Goal: Task Accomplishment & Management: Manage account settings

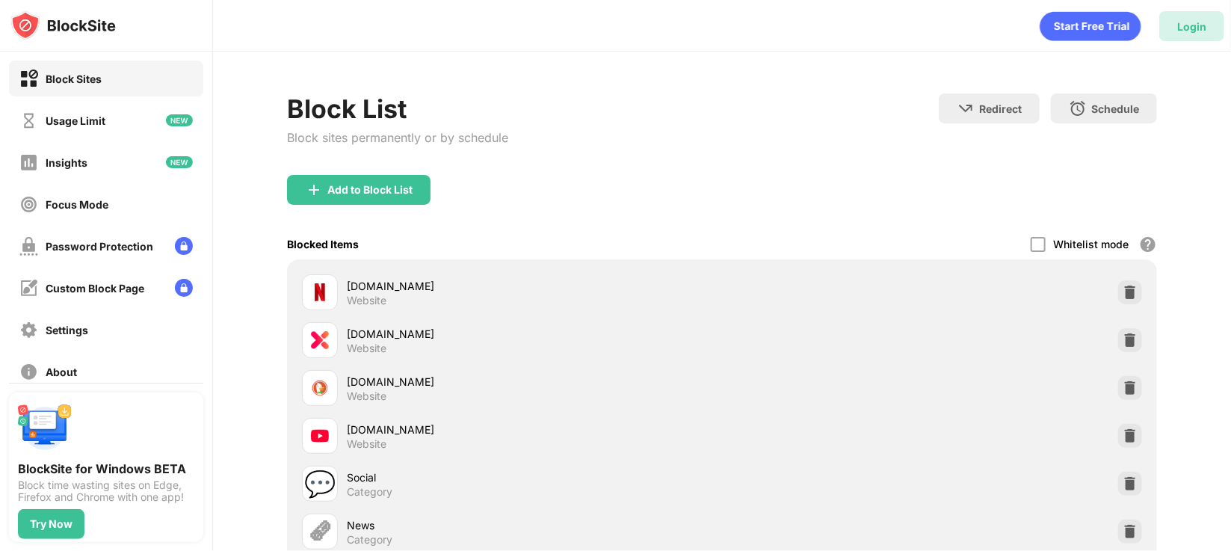
click at [1183, 22] on div "Login" at bounding box center [1191, 26] width 29 height 13
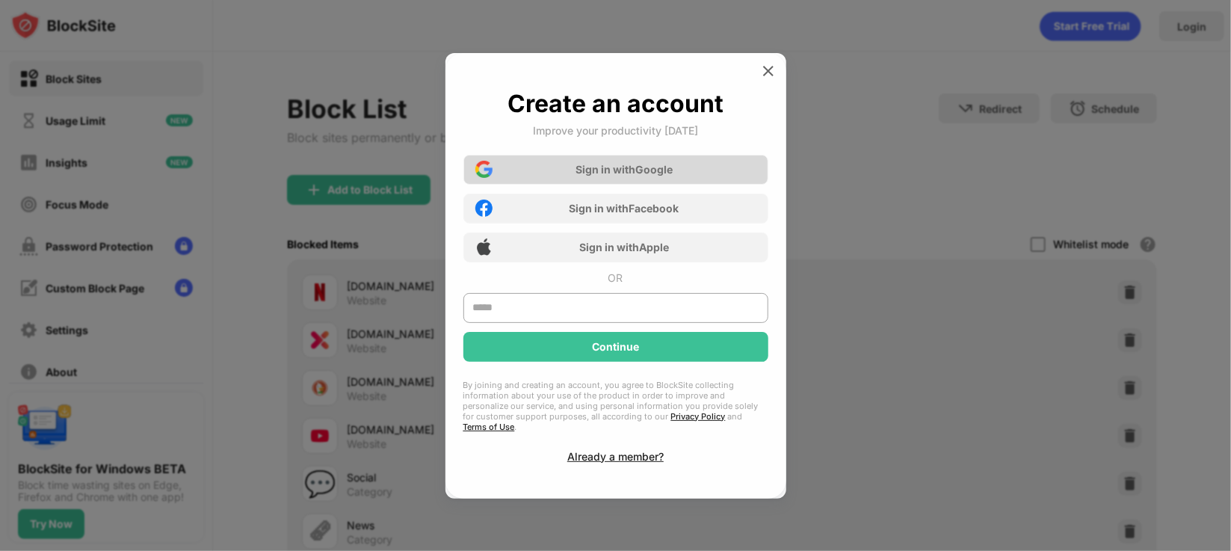
click at [629, 174] on div "Sign in with Google" at bounding box center [623, 169] width 97 height 13
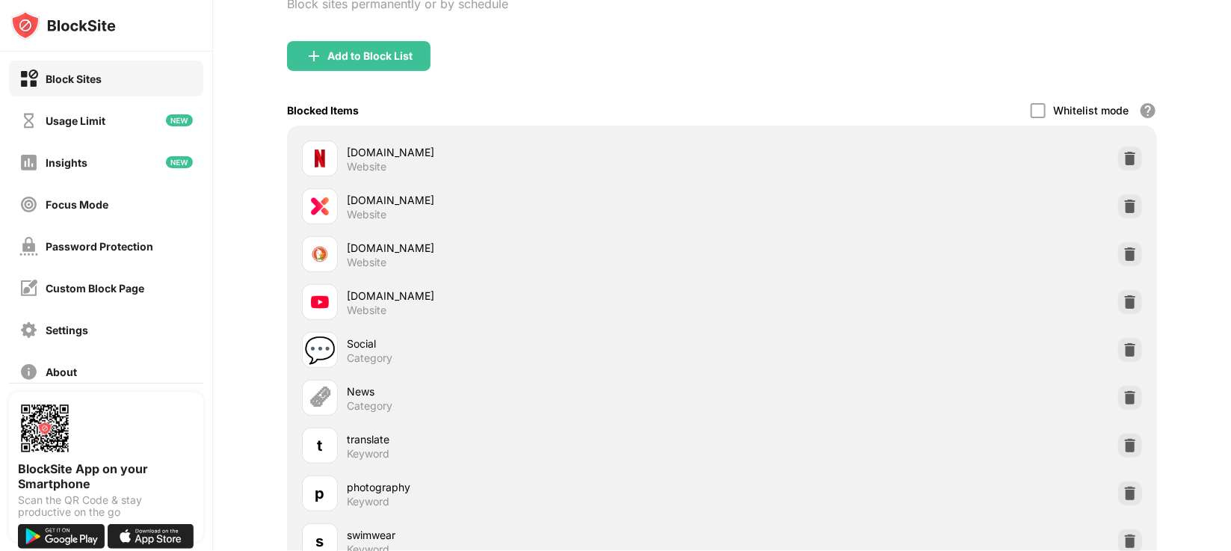
scroll to position [141, 0]
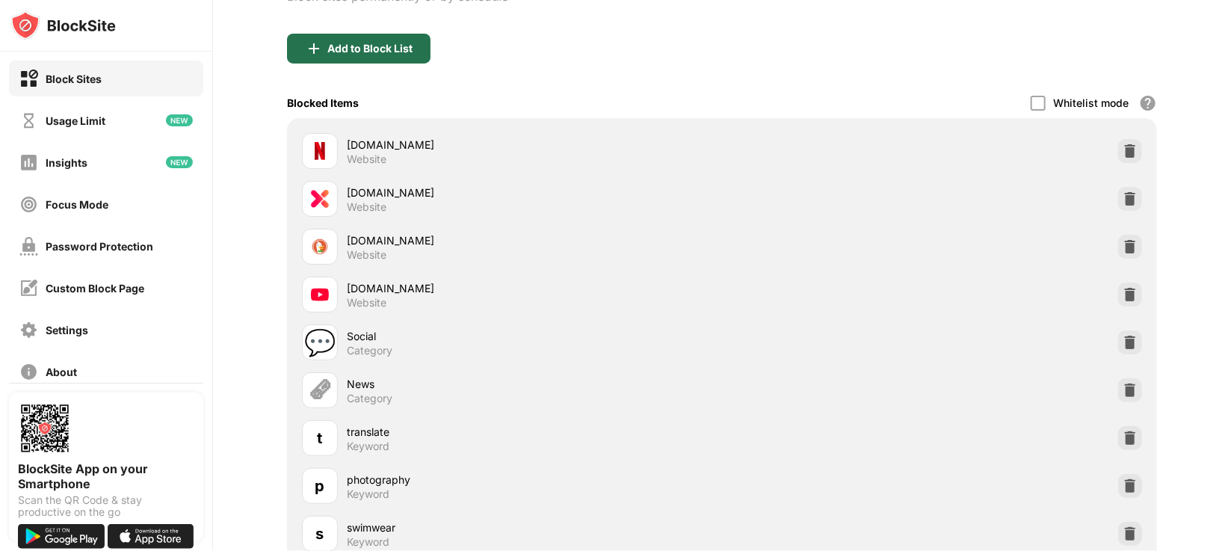
click at [385, 52] on div "Add to Block List" at bounding box center [369, 49] width 85 height 12
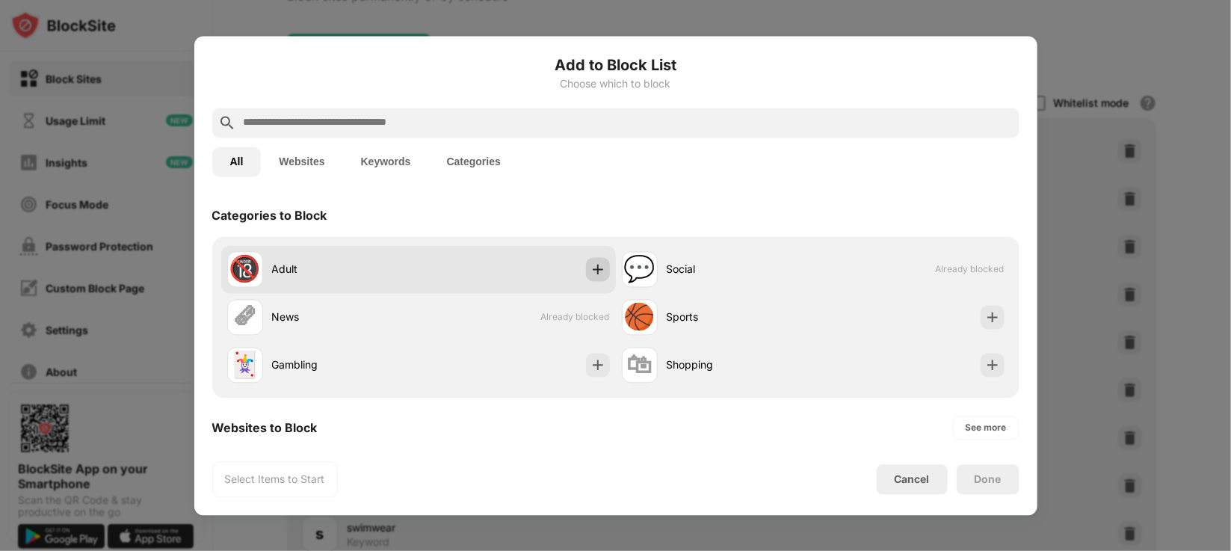
click at [590, 268] on img at bounding box center [597, 268] width 15 height 15
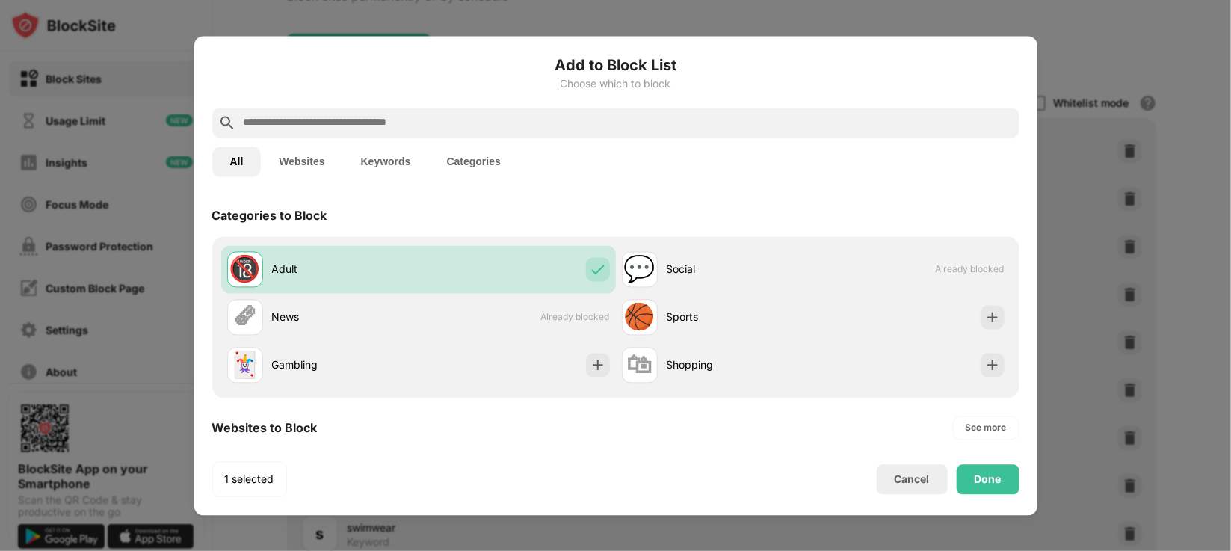
click at [382, 155] on button "Keywords" at bounding box center [386, 161] width 86 height 30
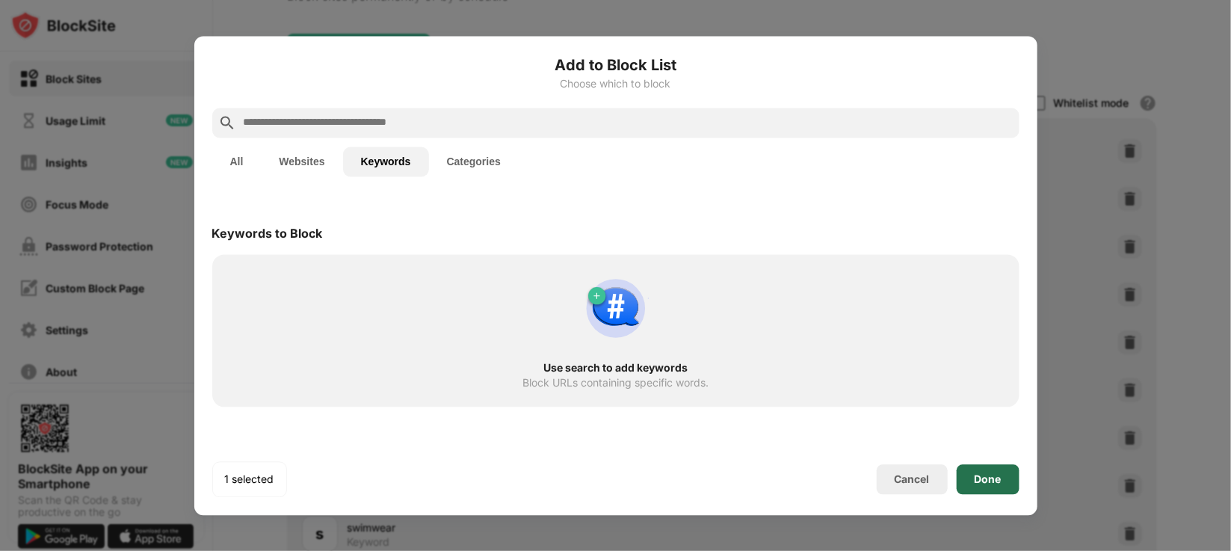
click at [968, 476] on div "Done" at bounding box center [987, 479] width 63 height 30
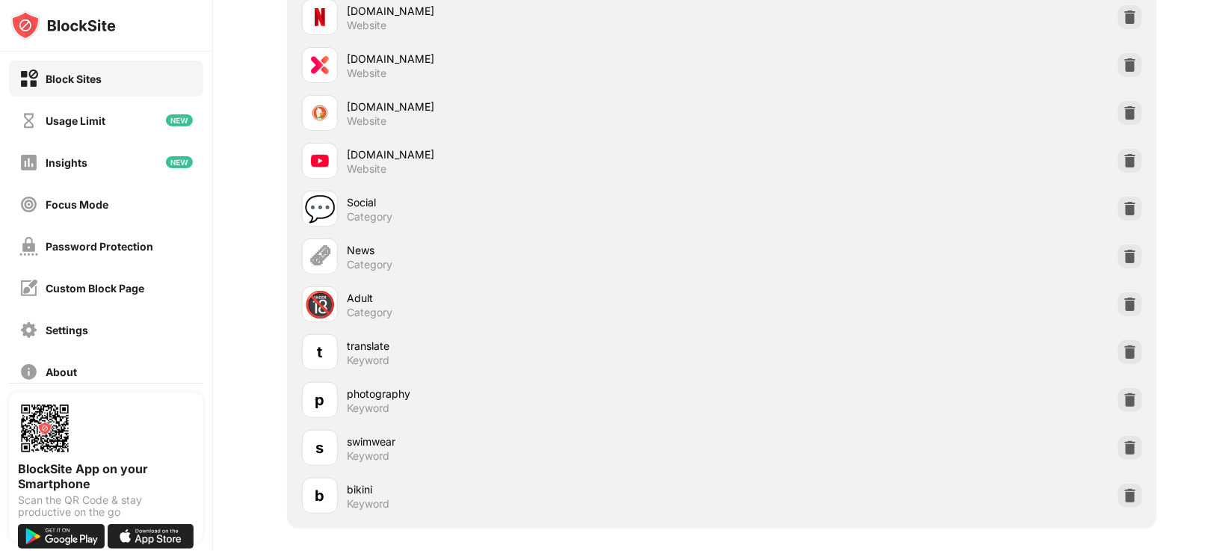
scroll to position [273, 0]
click at [837, 410] on div "p photography Keyword" at bounding box center [722, 402] width 852 height 48
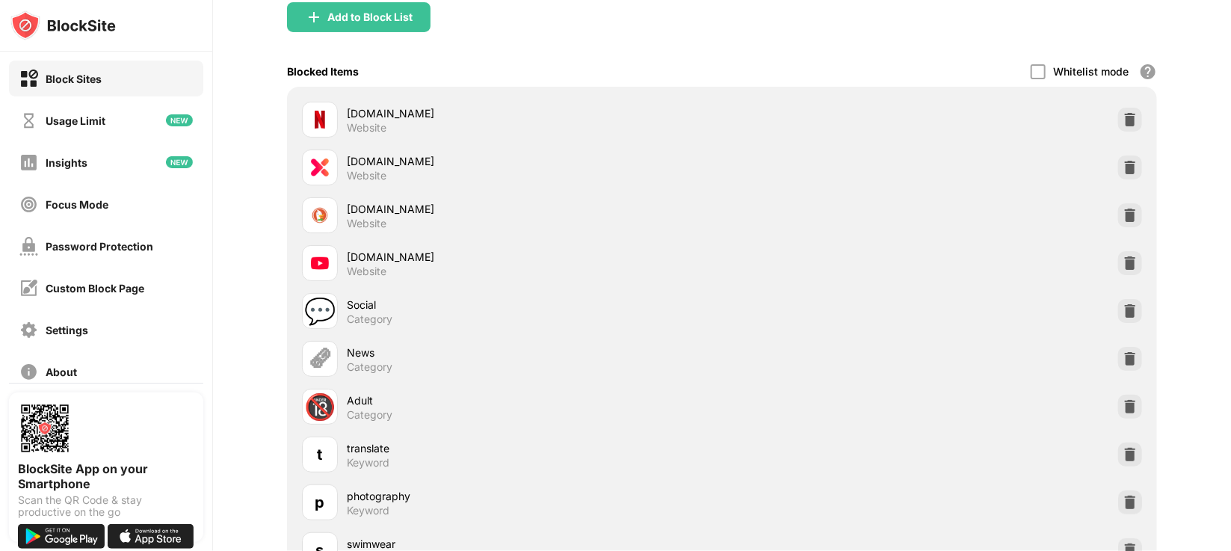
scroll to position [87, 0]
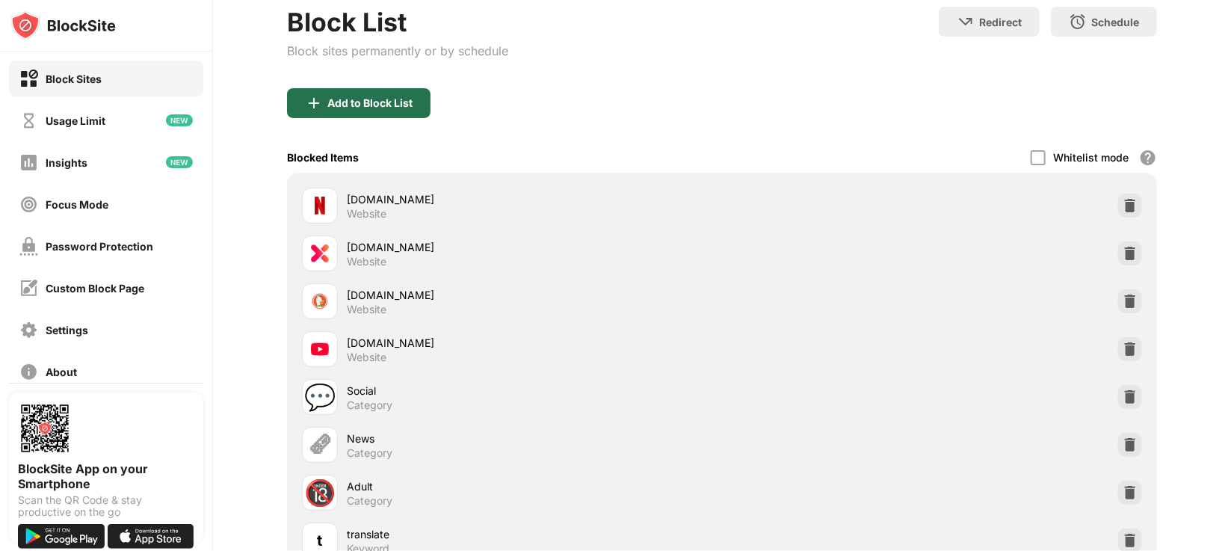
click at [400, 102] on div "Add to Block List" at bounding box center [369, 103] width 85 height 12
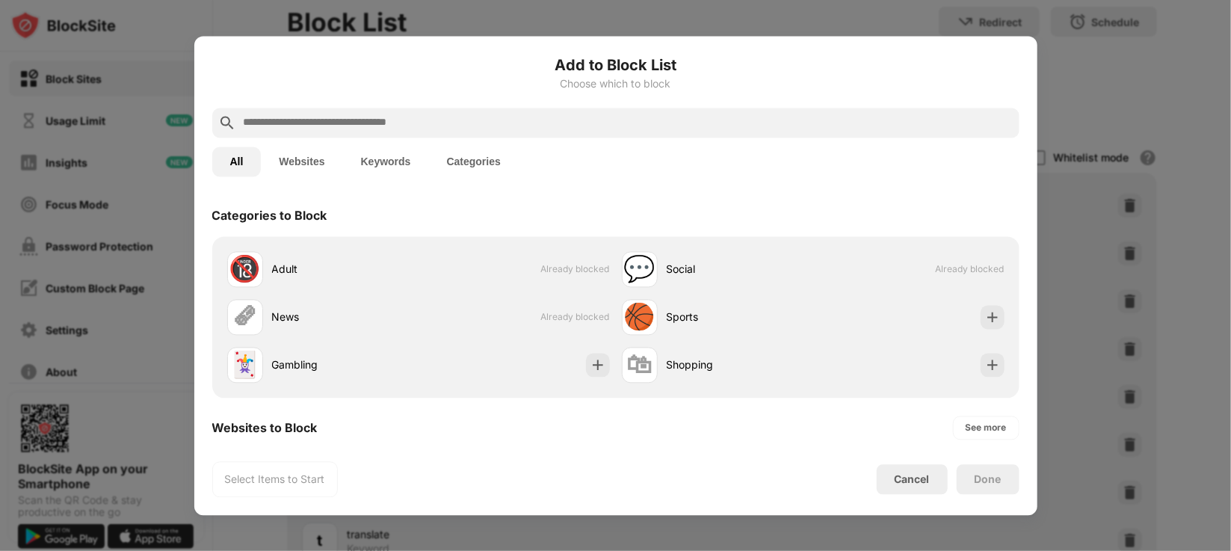
click at [403, 160] on button "Keywords" at bounding box center [386, 161] width 86 height 30
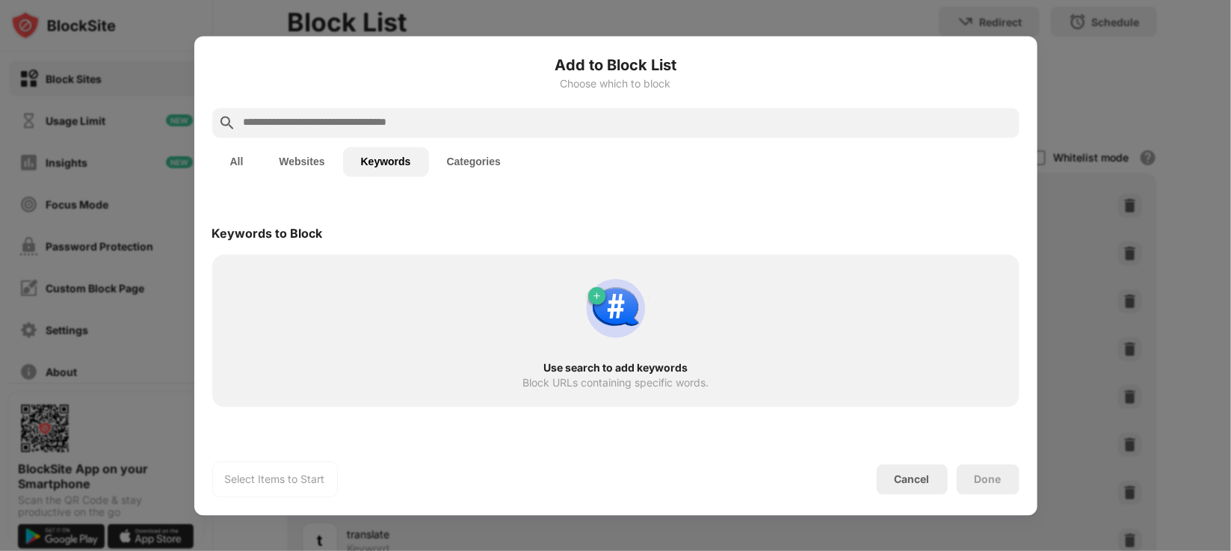
click at [433, 123] on input "text" at bounding box center [627, 123] width 771 height 18
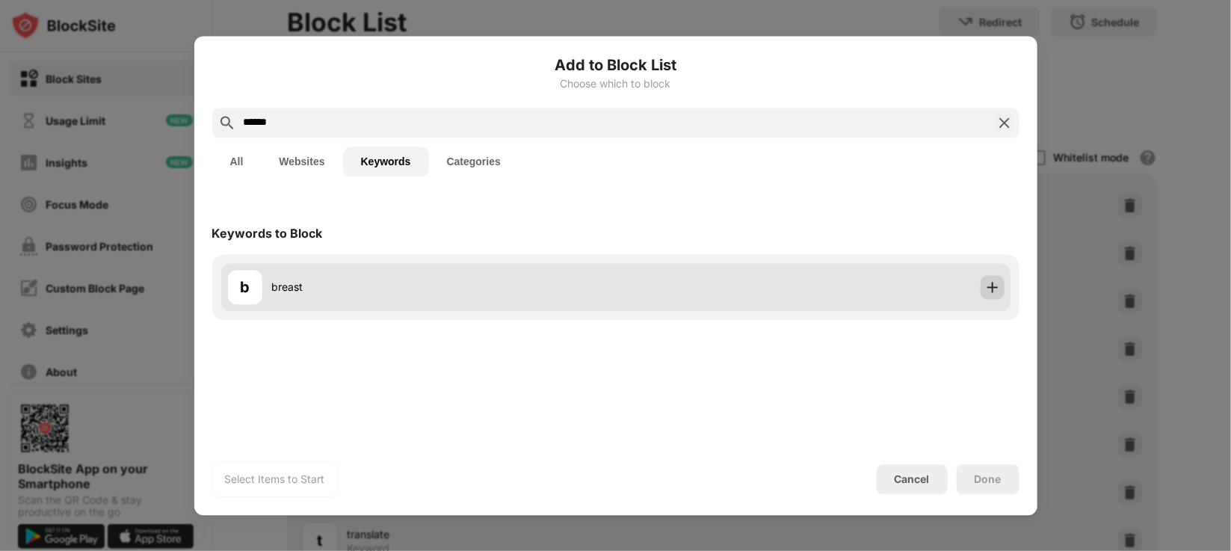
type input "******"
click at [990, 294] on img at bounding box center [992, 286] width 15 height 15
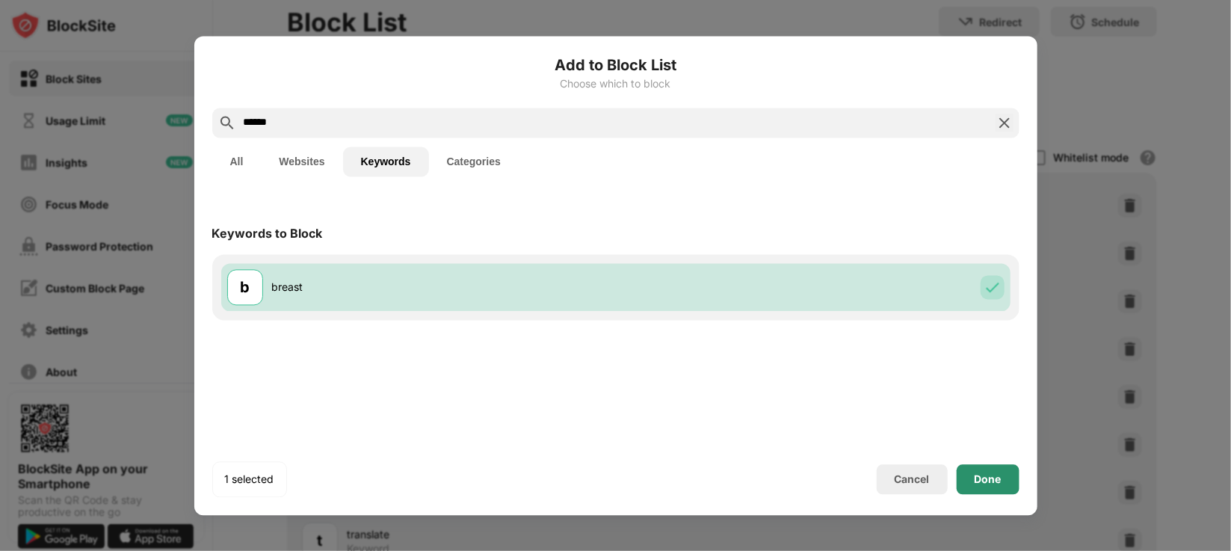
click at [980, 473] on div "Done" at bounding box center [987, 479] width 27 height 12
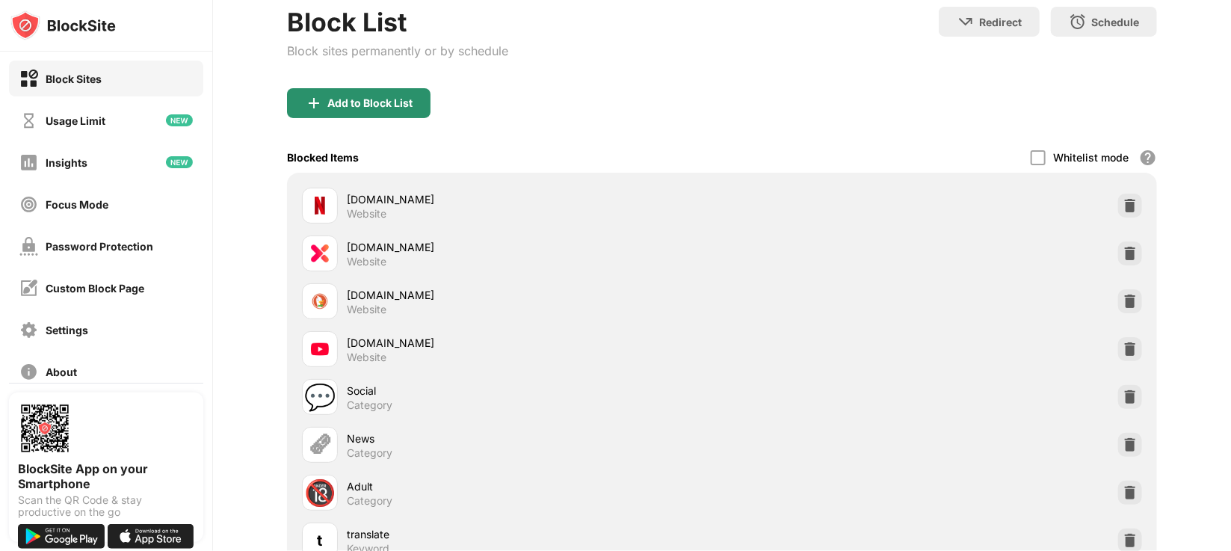
click at [382, 105] on div "Add to Block List" at bounding box center [369, 103] width 85 height 12
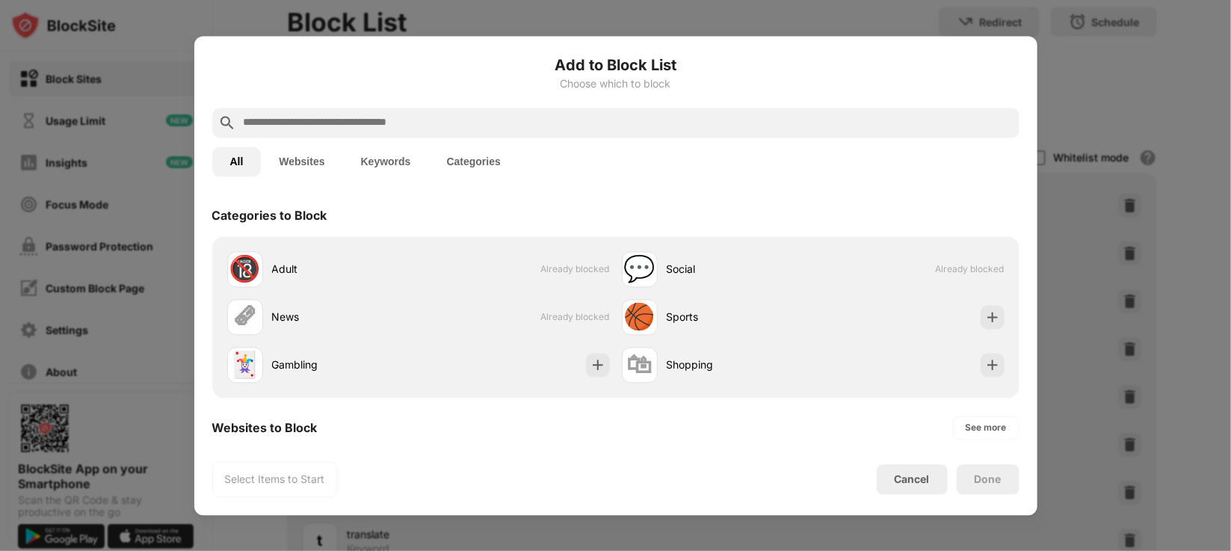
click at [389, 164] on button "Keywords" at bounding box center [386, 161] width 86 height 30
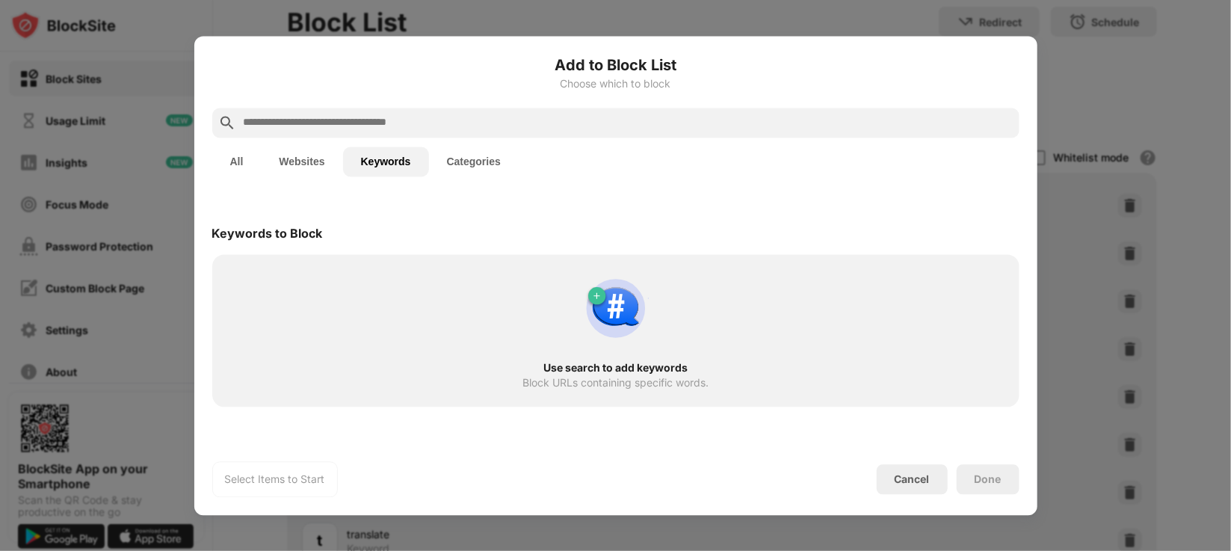
click at [427, 123] on input "text" at bounding box center [627, 123] width 771 height 18
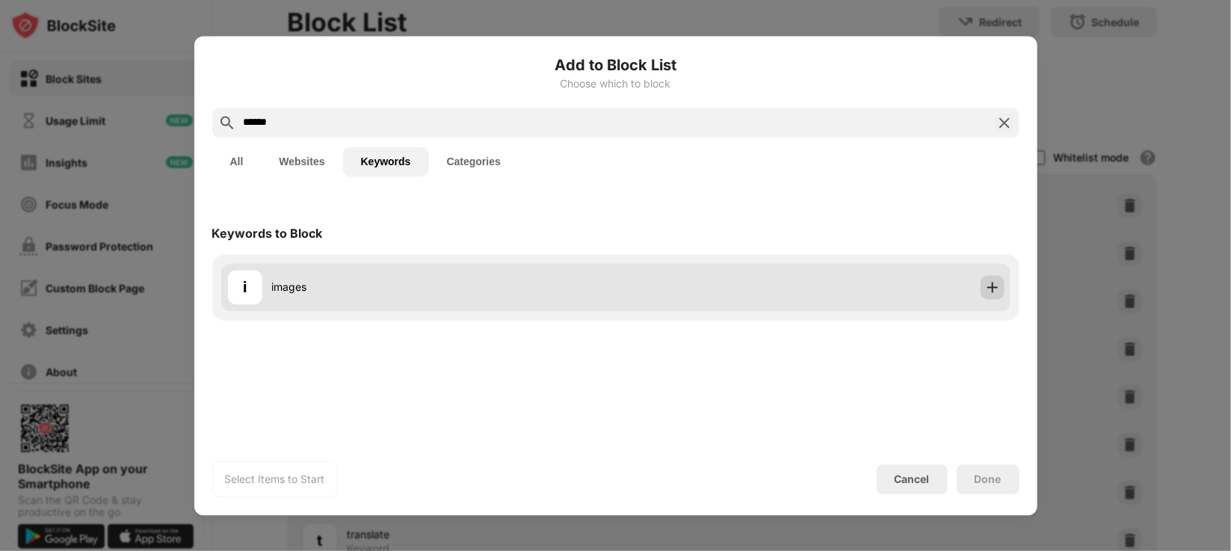
type input "******"
click at [994, 285] on img at bounding box center [992, 286] width 15 height 15
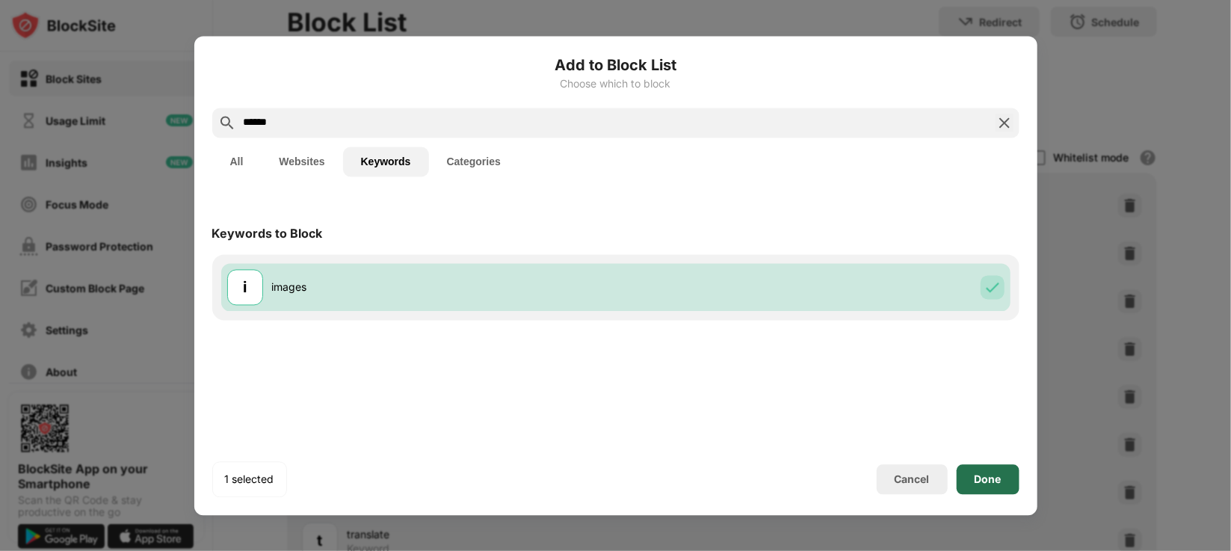
click at [982, 478] on div "Done" at bounding box center [987, 479] width 27 height 12
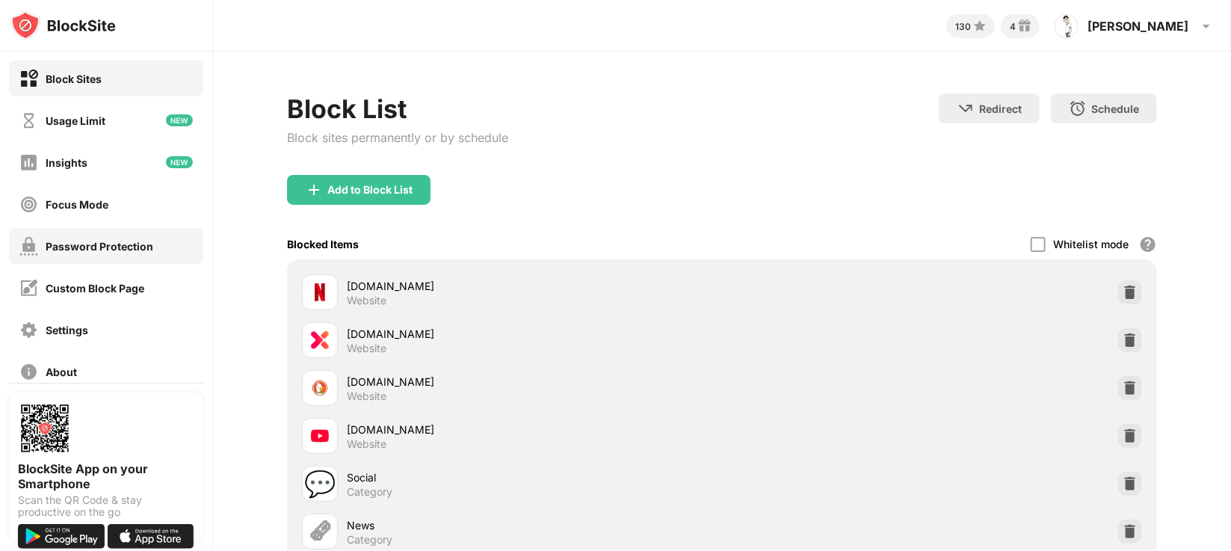
click at [129, 238] on div "Password Protection" at bounding box center [86, 246] width 134 height 19
